Goal: Task Accomplishment & Management: Complete application form

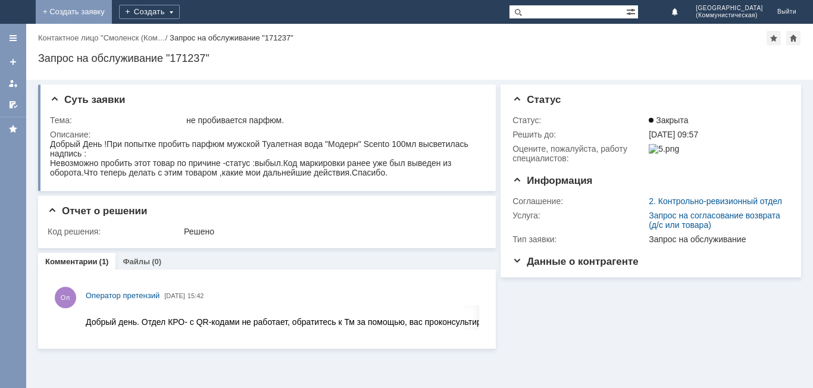
click at [112, 9] on link "+ Создать заявку" at bounding box center [74, 12] width 76 height 24
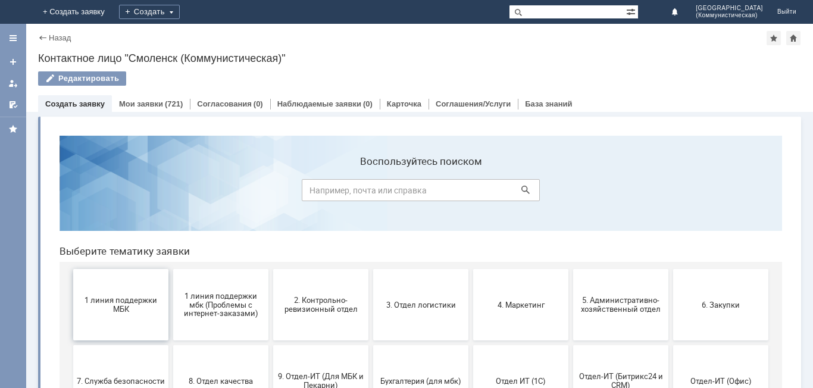
click at [108, 310] on span "1 линия поддержки МБК" at bounding box center [121, 305] width 88 height 18
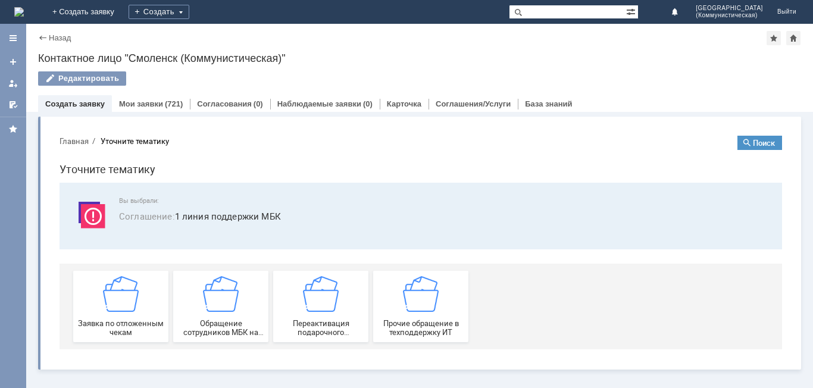
click at [108, 310] on img at bounding box center [121, 294] width 36 height 36
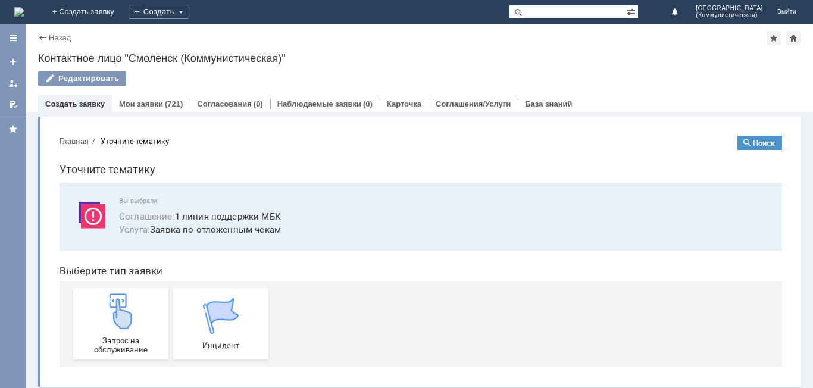
click at [108, 310] on img at bounding box center [121, 312] width 36 height 36
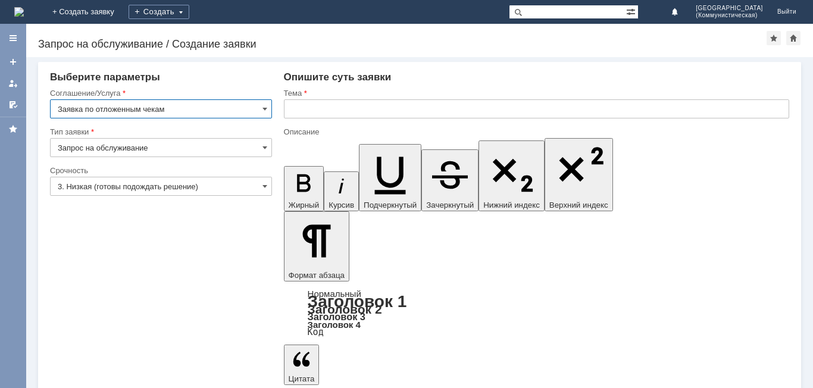
click at [295, 110] on input "text" at bounding box center [536, 108] width 505 height 19
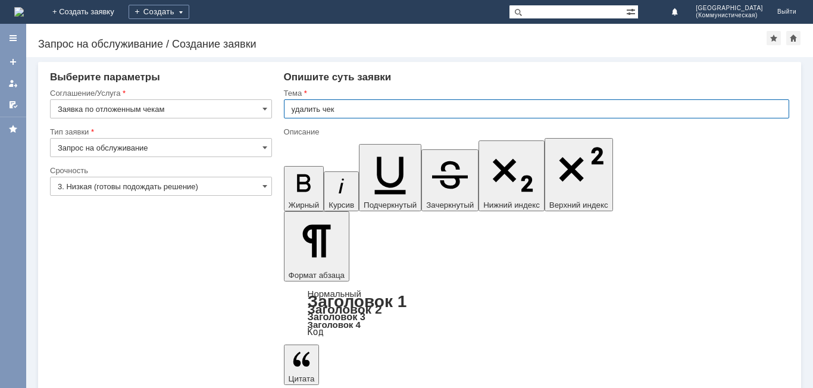
type input "удалить чек"
